Goal: Task Accomplishment & Management: Manage account settings

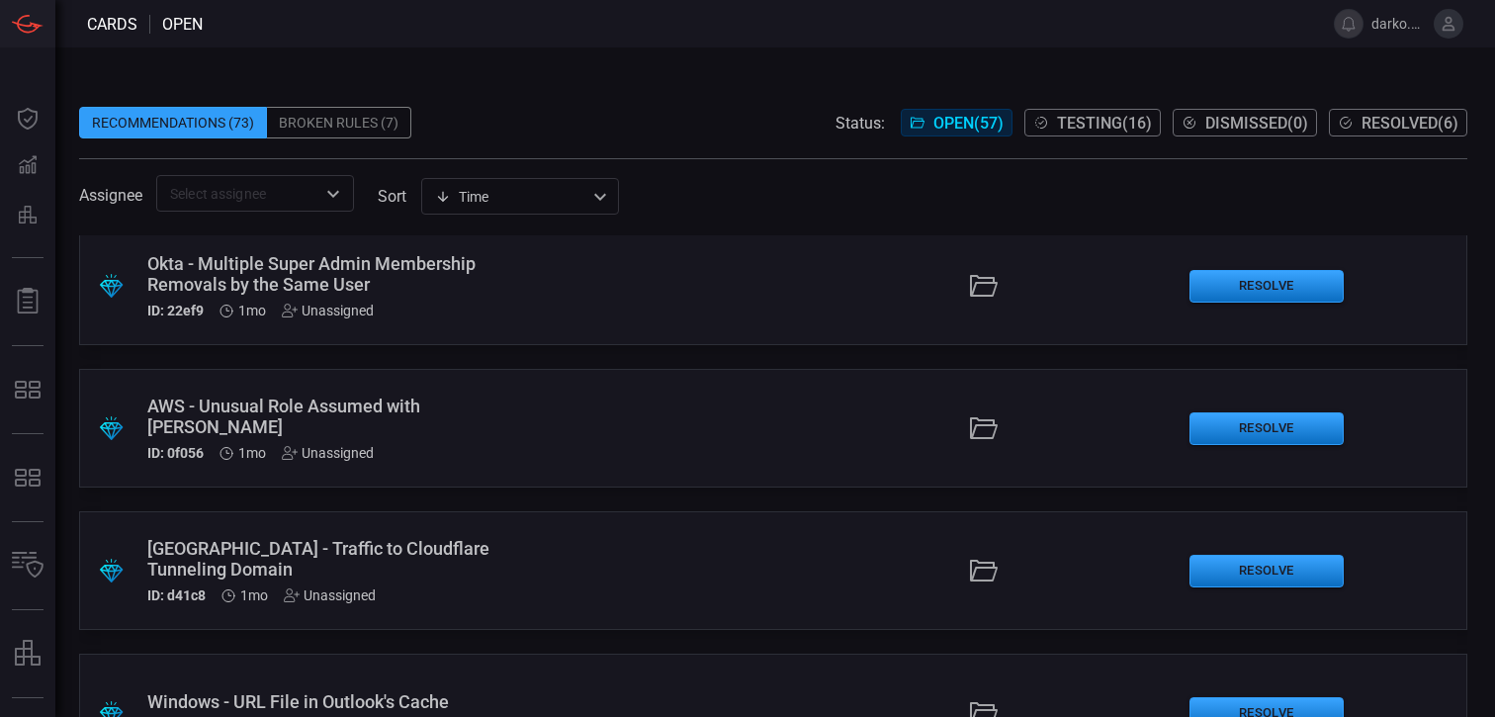
scroll to position [1517, 0]
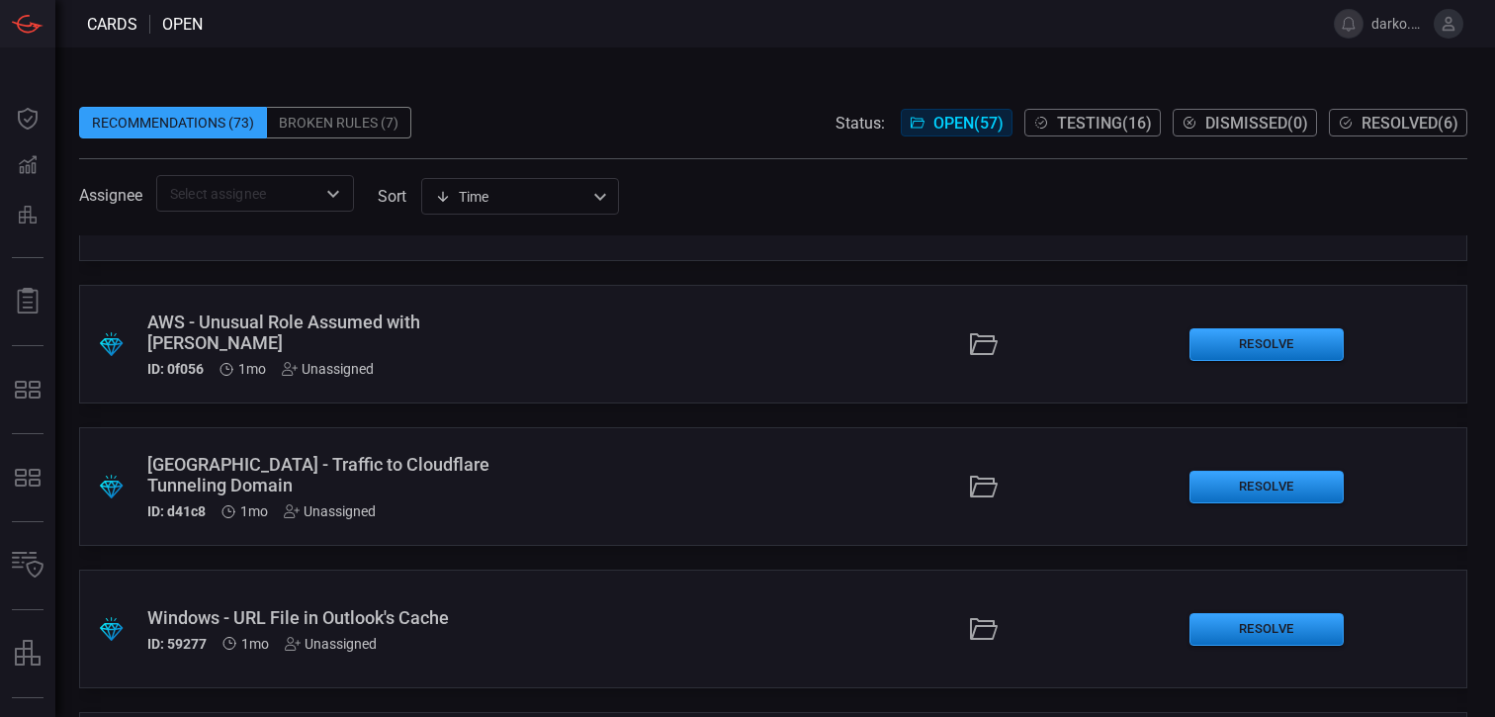
click at [477, 200] on div "Time visibleUpdateTime ​" at bounding box center [520, 196] width 198 height 37
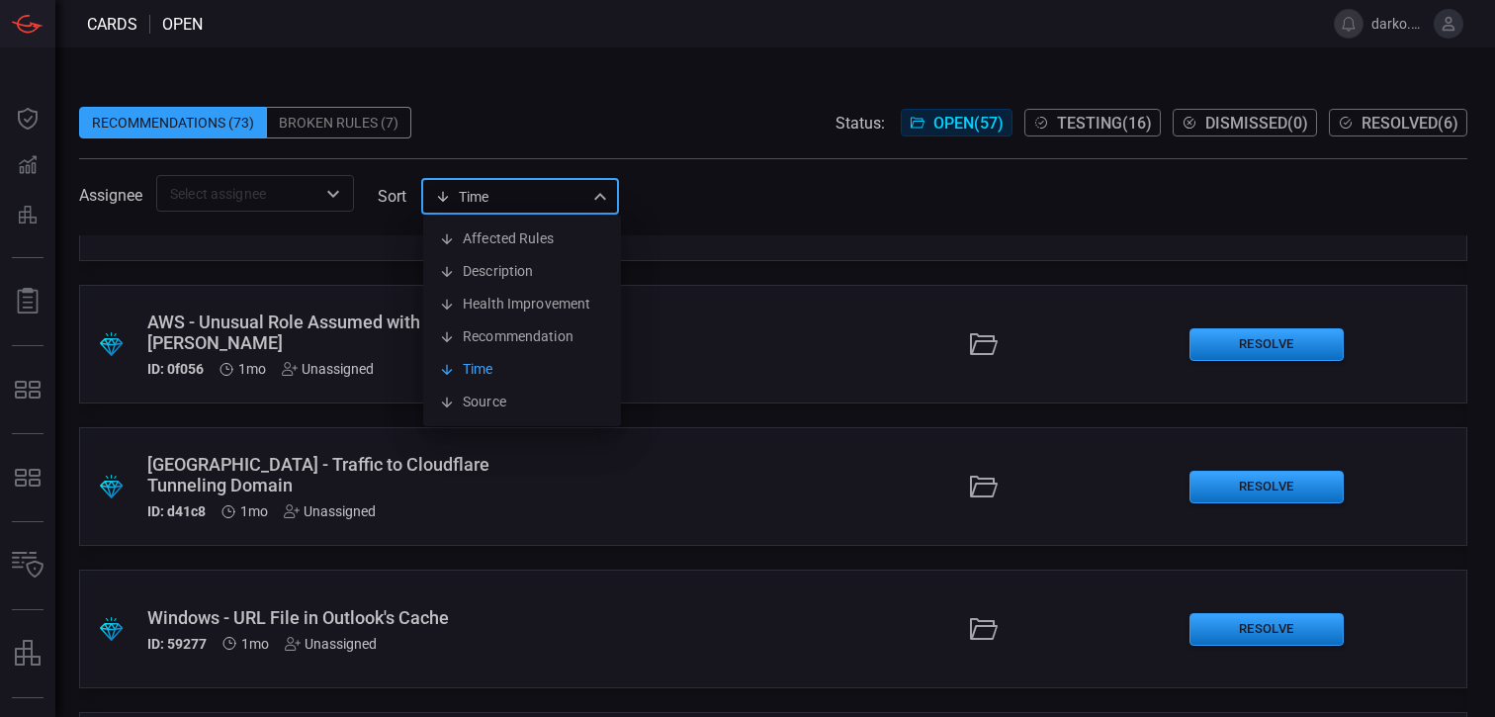
click at [715, 222] on div at bounding box center [747, 358] width 1495 height 717
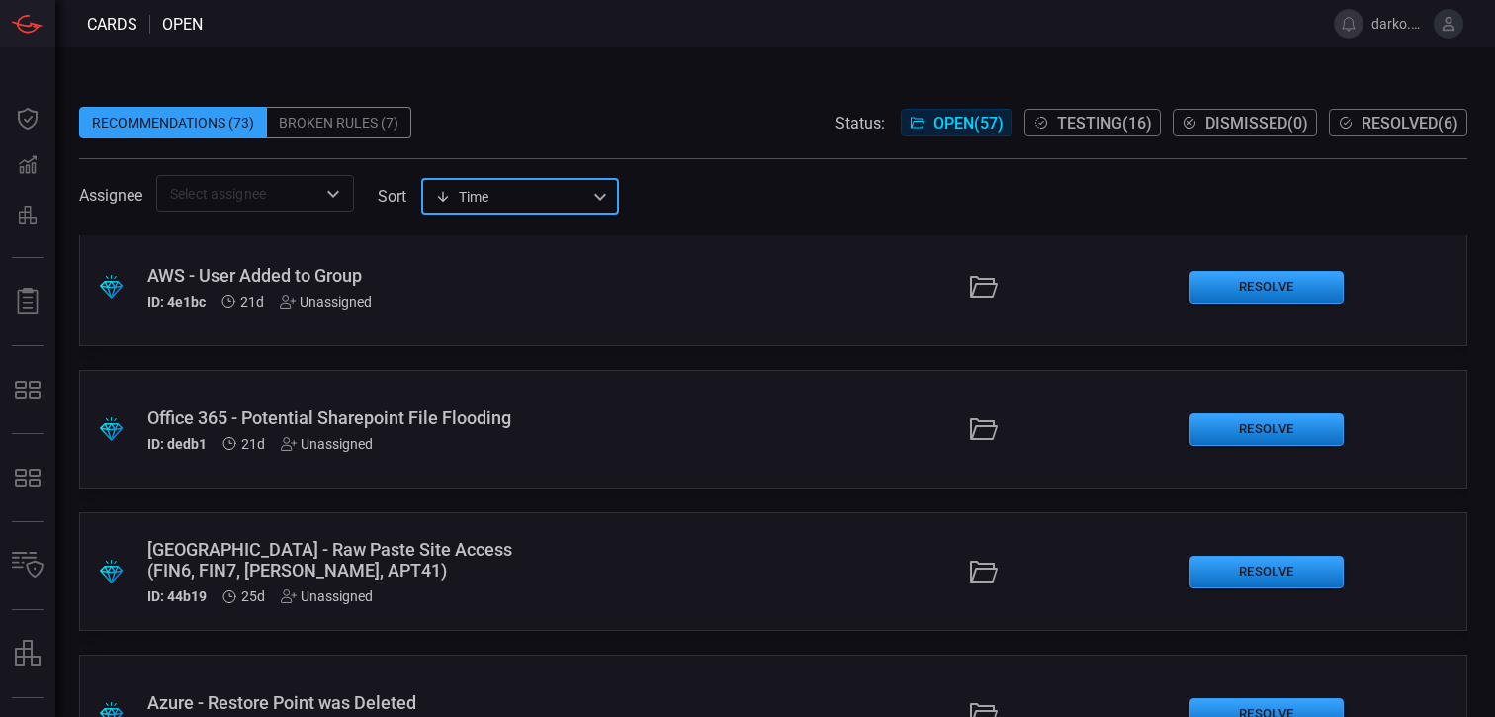
scroll to position [0, 0]
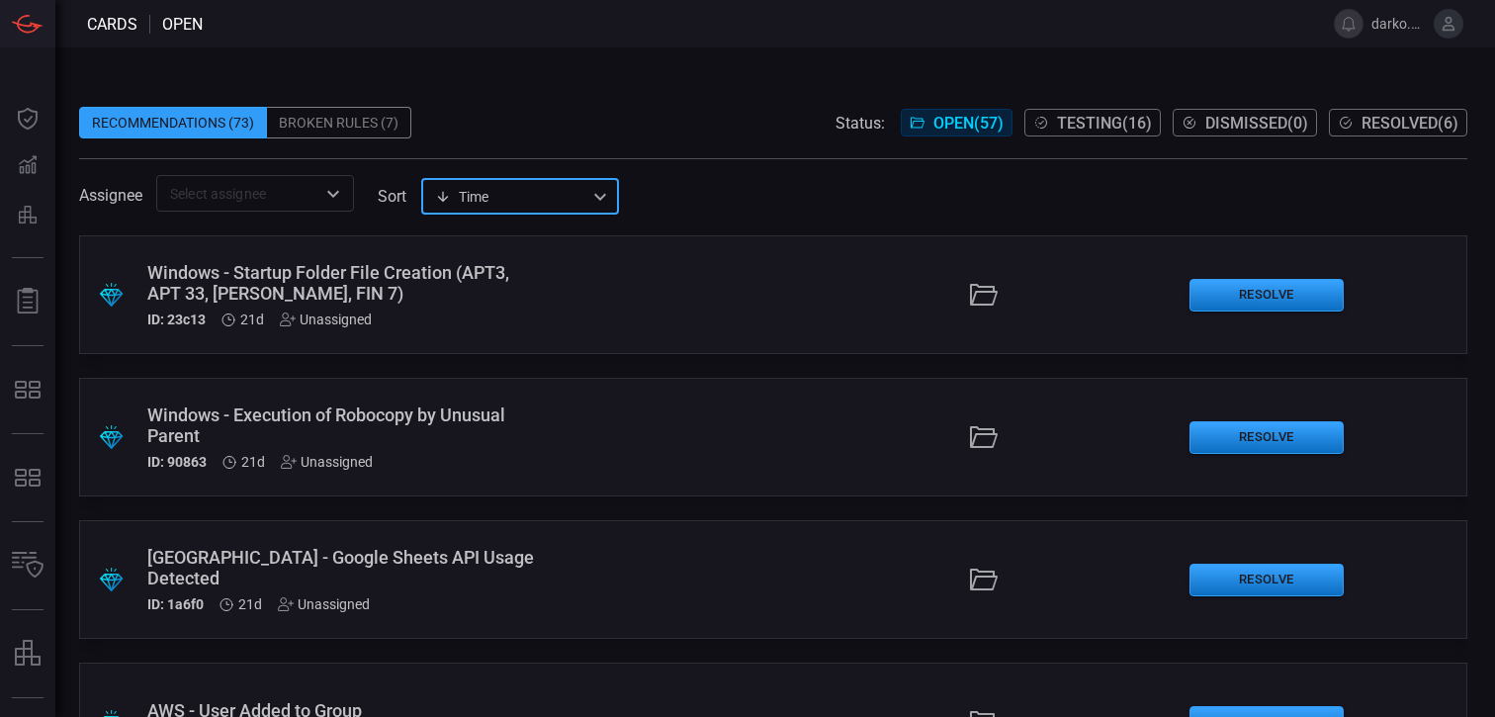
click at [1248, 131] on button "Dismissed ( 0 )" at bounding box center [1245, 123] width 144 height 28
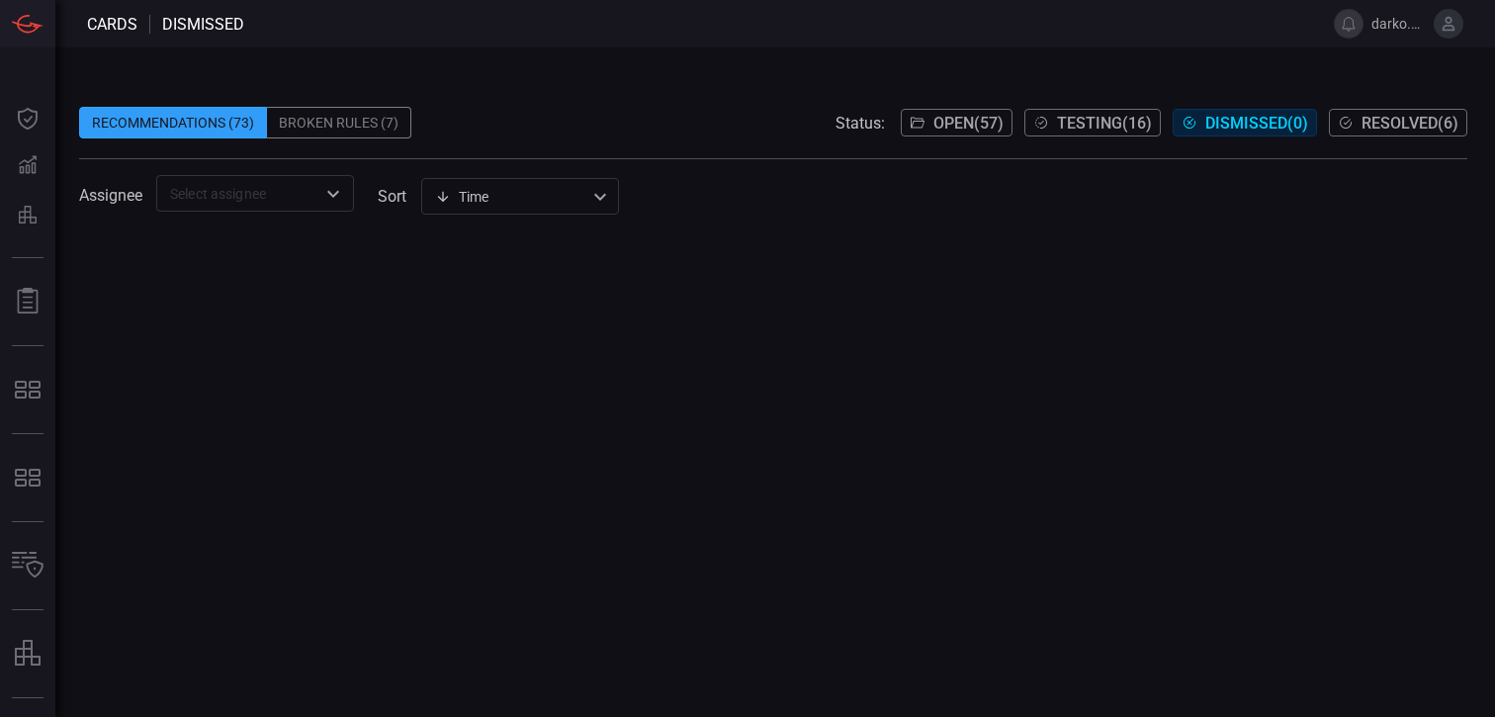
click at [940, 126] on span "Open ( 57 )" at bounding box center [968, 123] width 70 height 19
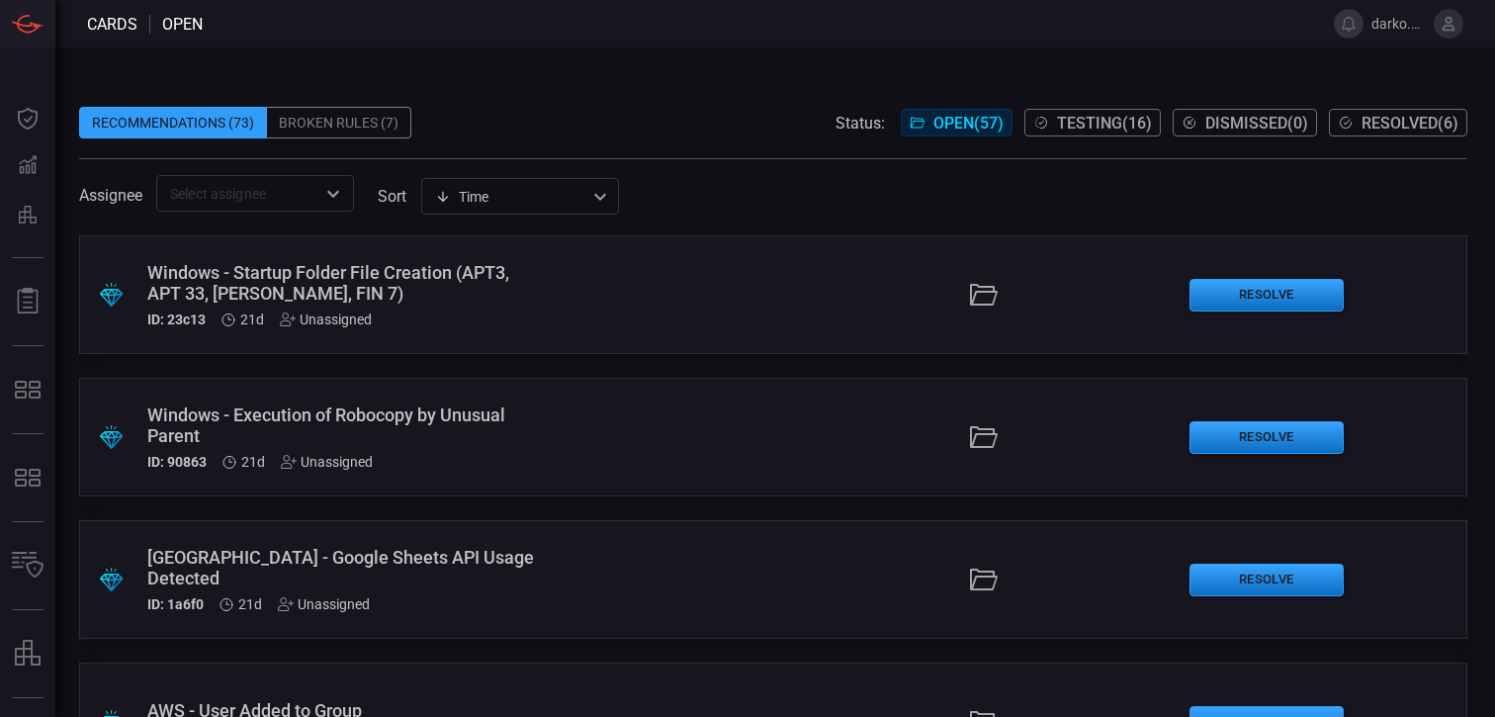
click at [631, 95] on span at bounding box center [773, 92] width 1388 height 30
click at [1442, 37] on button at bounding box center [1449, 24] width 30 height 30
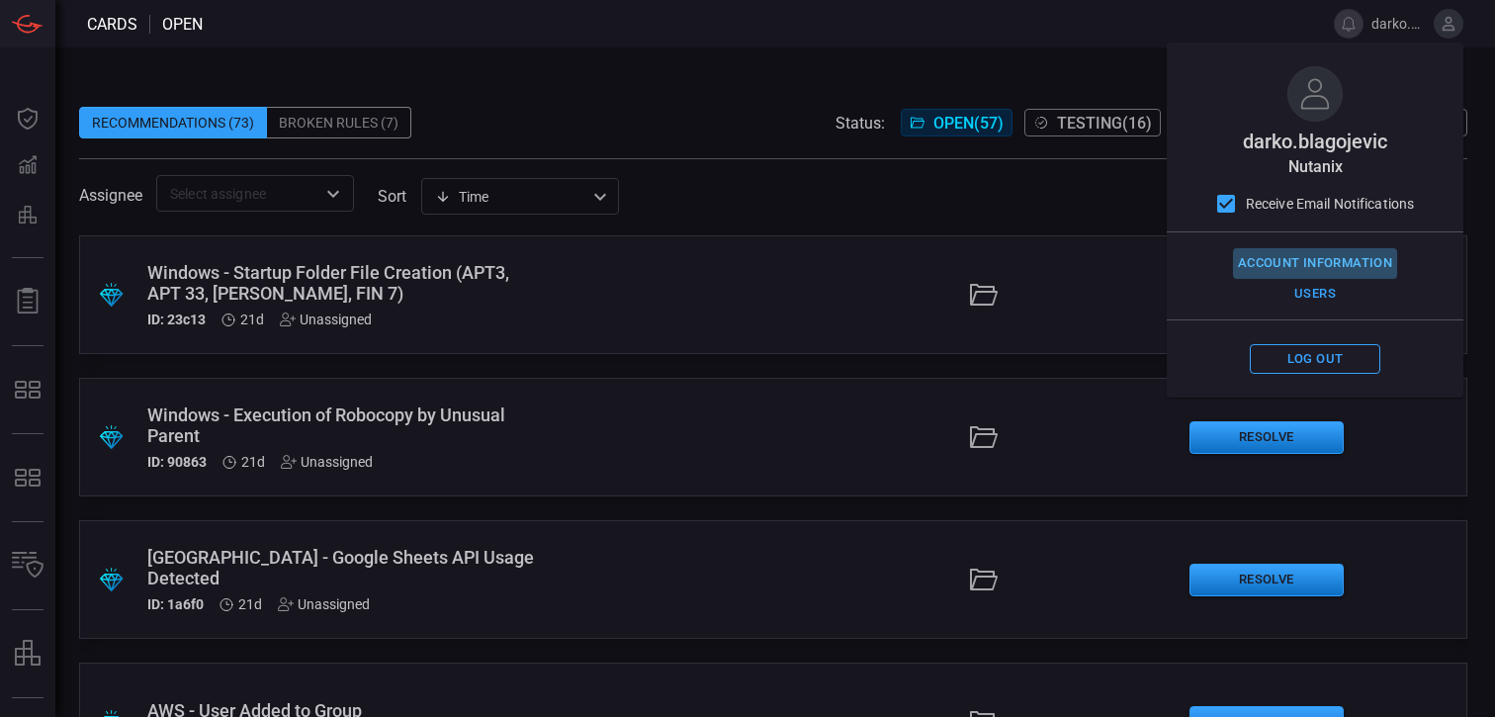
click at [1371, 261] on button "Account Information" at bounding box center [1315, 263] width 164 height 31
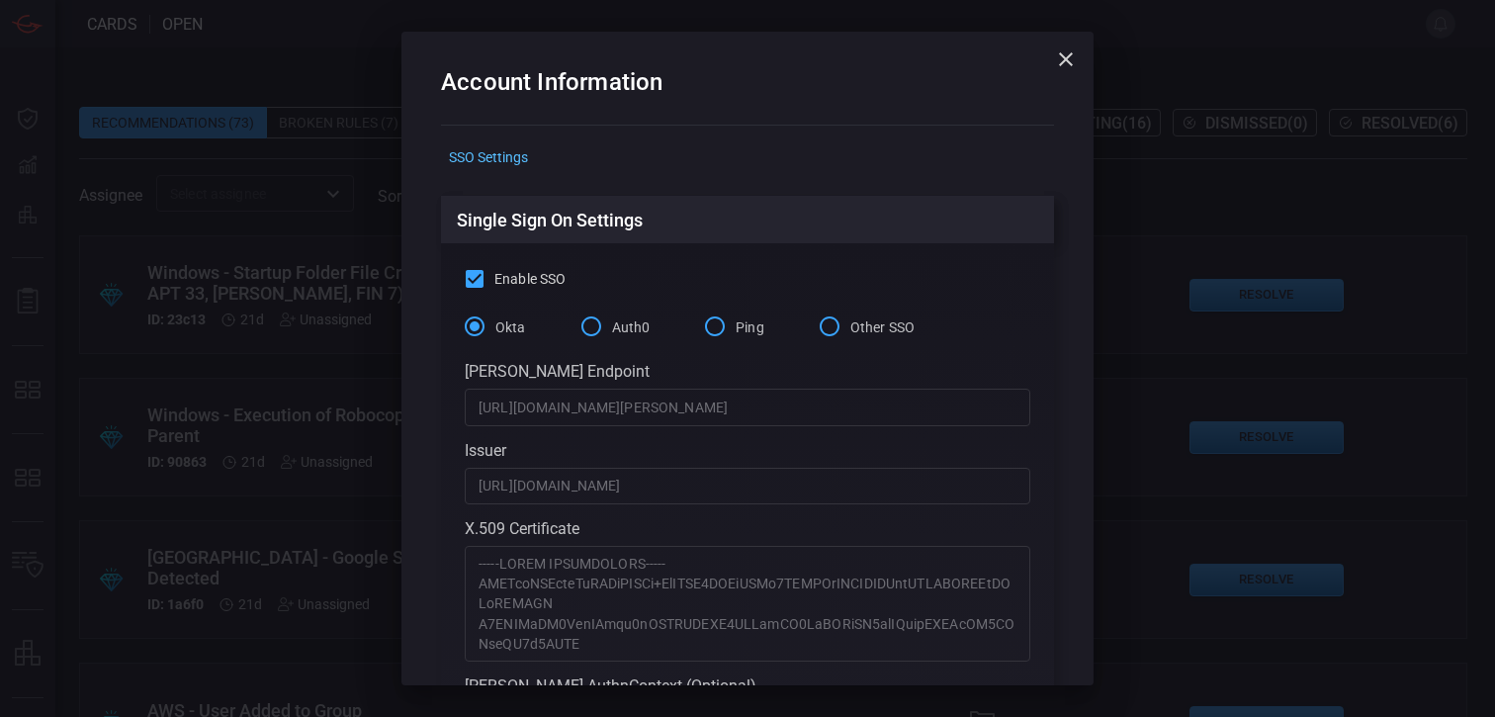
click at [1059, 52] on icon "button" at bounding box center [1066, 59] width 24 height 24
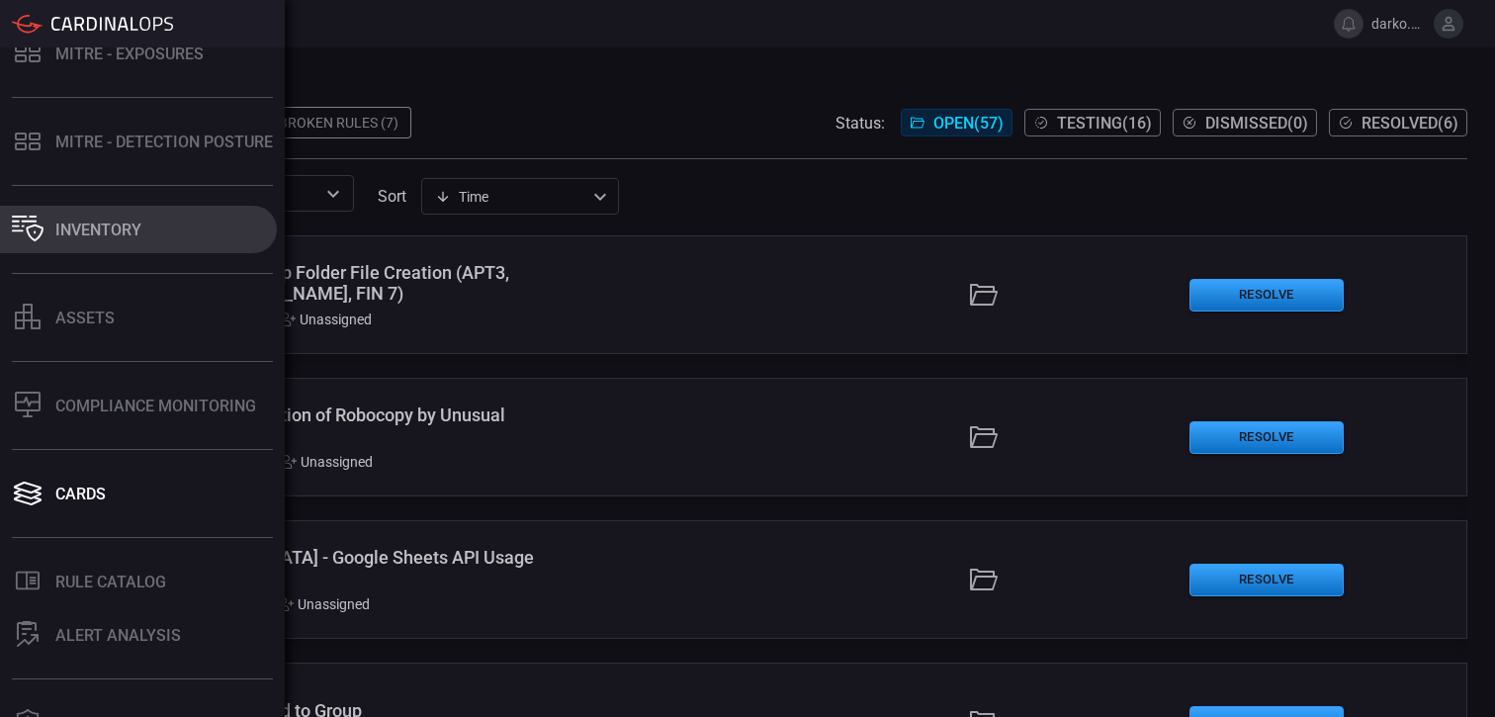
scroll to position [507, 0]
